Goal: Task Accomplishment & Management: Use online tool/utility

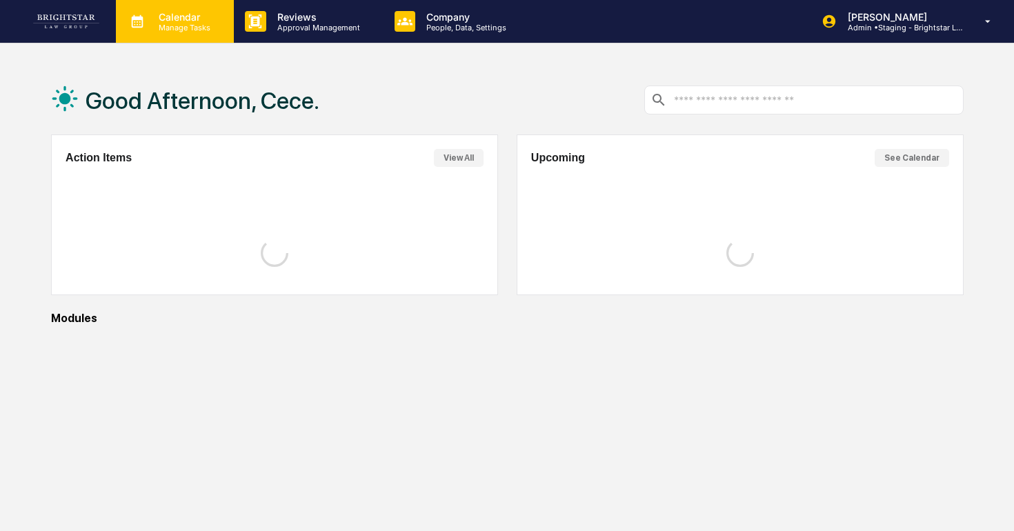
click at [152, 21] on p "Calendar" at bounding box center [183, 17] width 70 height 12
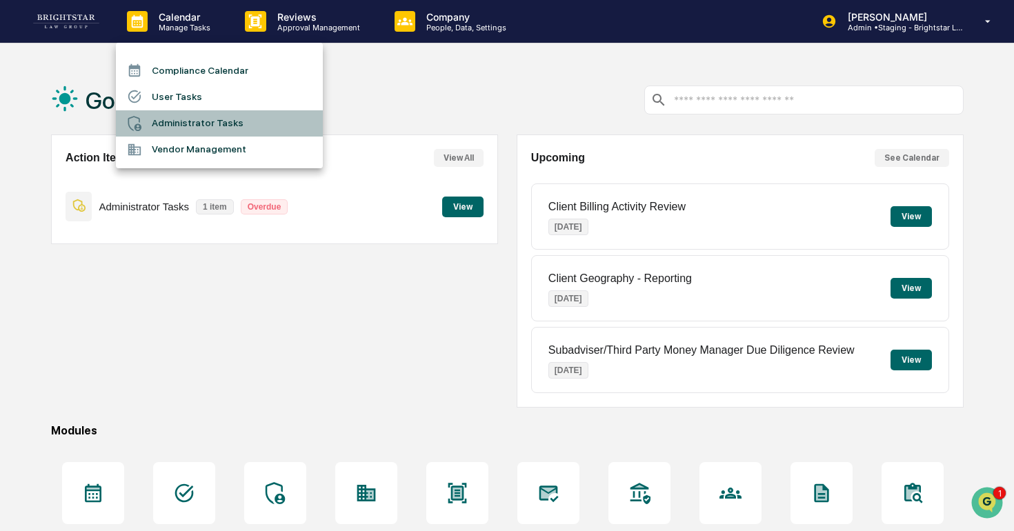
click at [230, 119] on li "Administrator Tasks" at bounding box center [219, 123] width 207 height 26
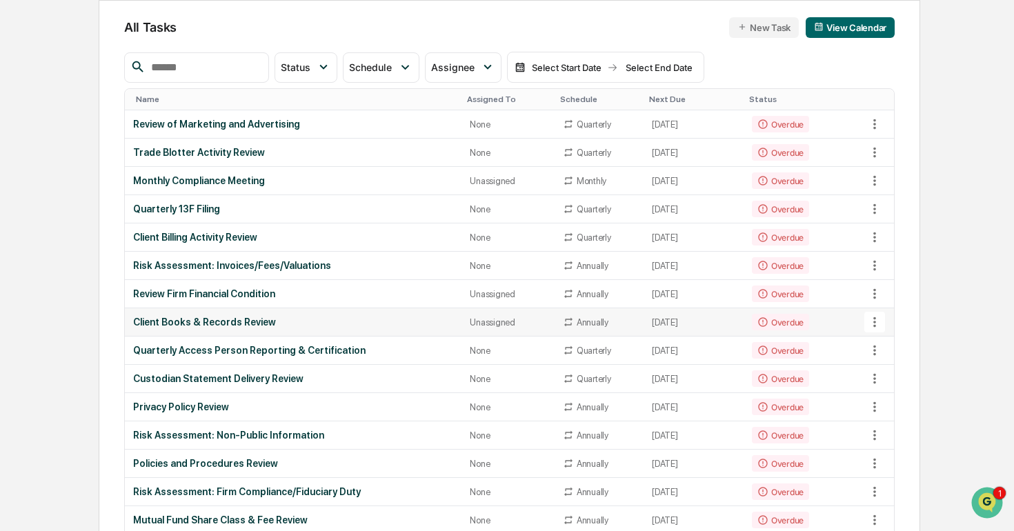
scroll to position [761, 0]
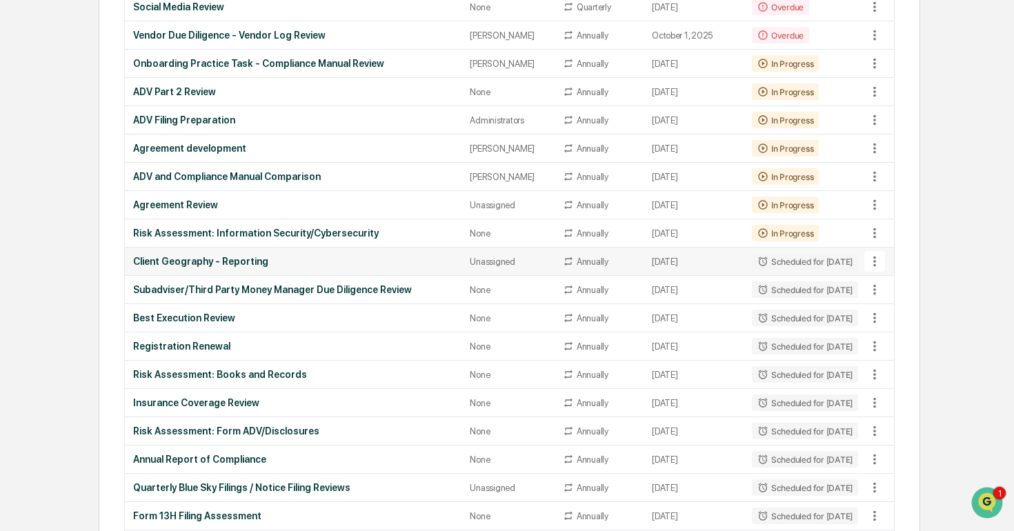
click at [877, 262] on icon at bounding box center [874, 261] width 15 height 15
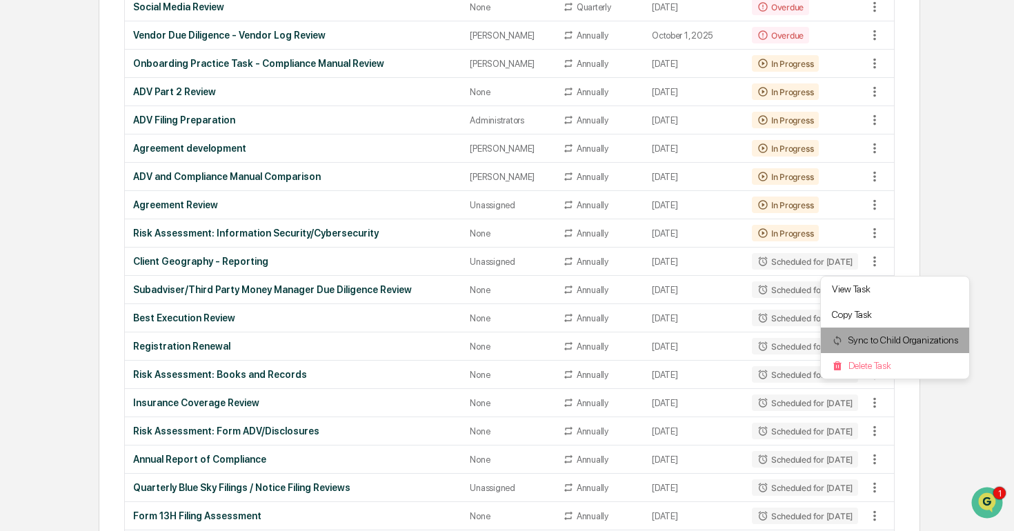
click at [859, 334] on li "Sync to Child Organizations" at bounding box center [895, 341] width 148 height 26
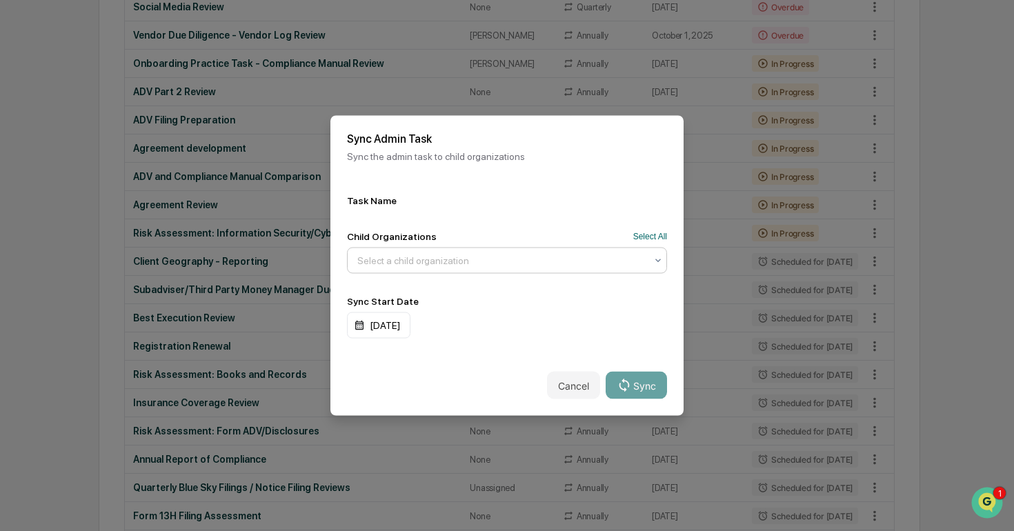
click at [519, 259] on div at bounding box center [501, 261] width 288 height 14
type input "***"
click at [470, 294] on div "BLG TEST" at bounding box center [507, 294] width 319 height 28
click at [672, 343] on div "Task Name Child Organizations Select All BLG TEST Sync Start Date [DATE]" at bounding box center [506, 267] width 353 height 177
click at [648, 387] on button "Sync" at bounding box center [635, 386] width 61 height 28
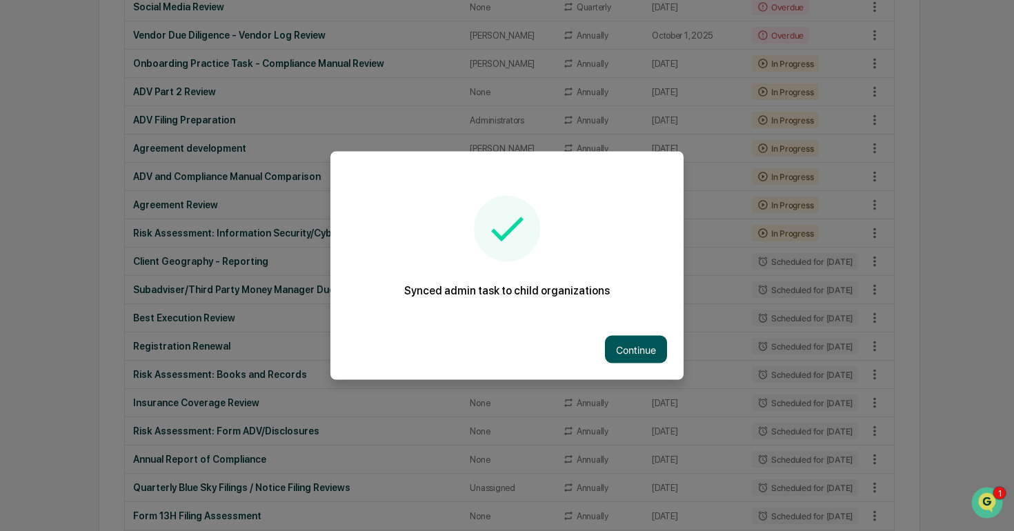
click at [640, 353] on button "Continue" at bounding box center [636, 350] width 62 height 28
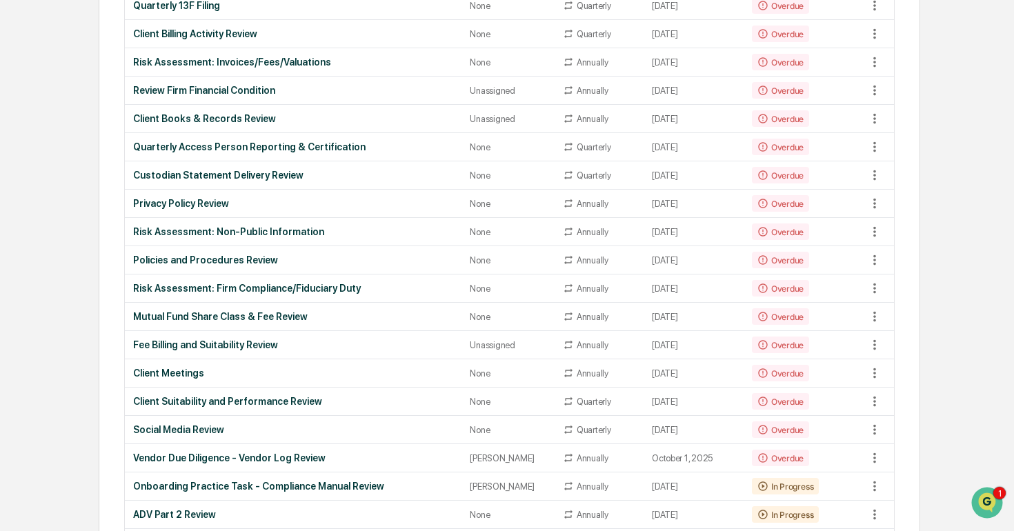
scroll to position [0, 0]
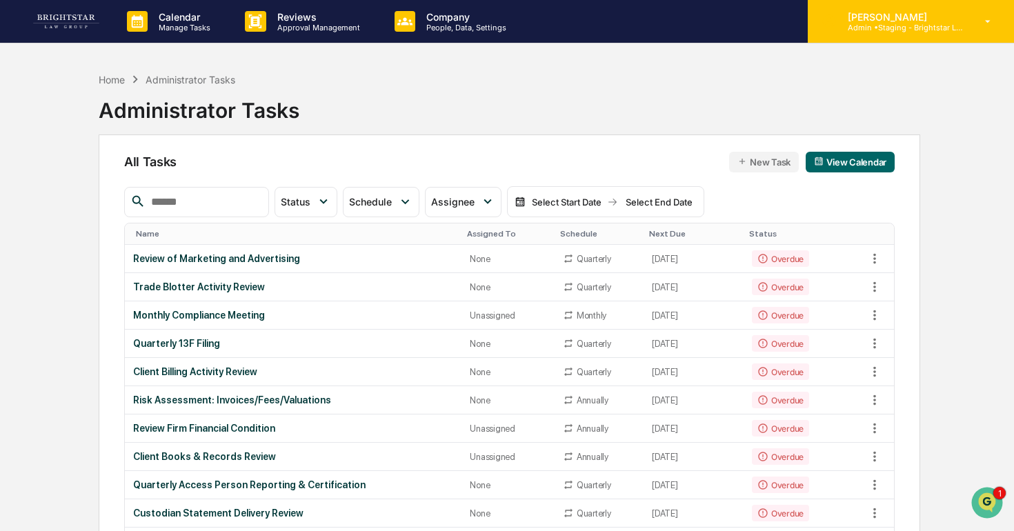
click at [910, 20] on p "[PERSON_NAME]" at bounding box center [900, 17] width 128 height 12
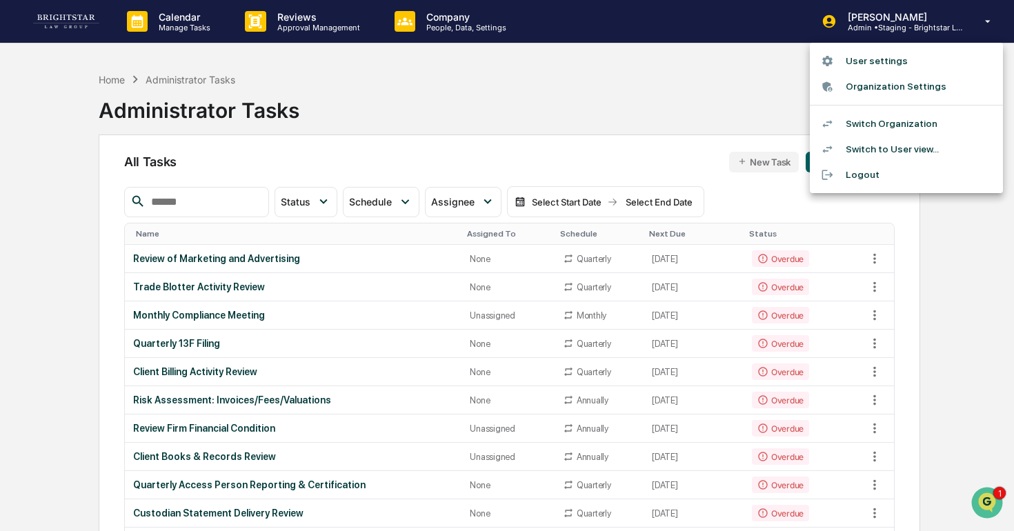
click at [909, 125] on li "Switch Organization" at bounding box center [906, 124] width 193 height 26
